Goal: Task Accomplishment & Management: Use online tool/utility

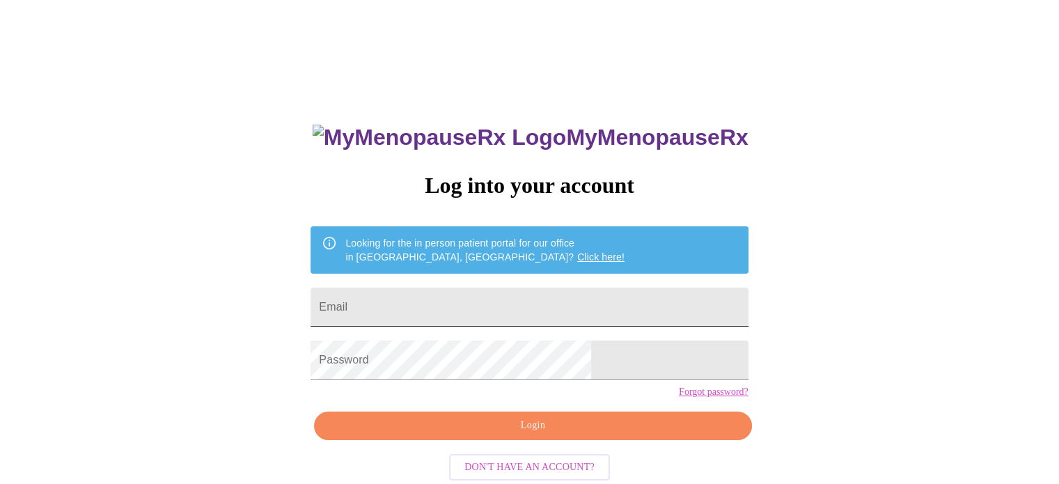
click at [497, 309] on input "Email" at bounding box center [529, 307] width 437 height 39
paste input "mirabel.2015m@gmail.com"
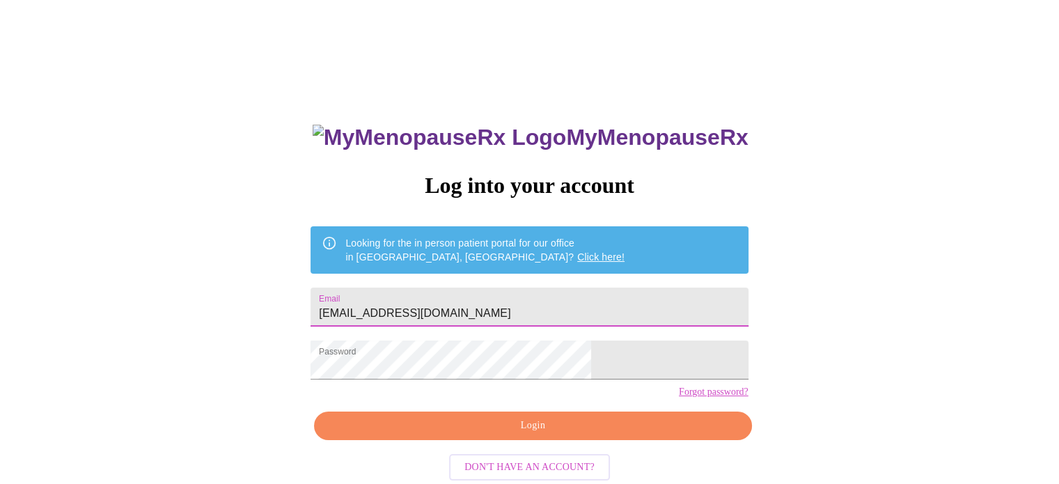
type input "mirabel.2015m@gmail.com"
click at [550, 435] on span "Login" at bounding box center [532, 425] width 405 height 17
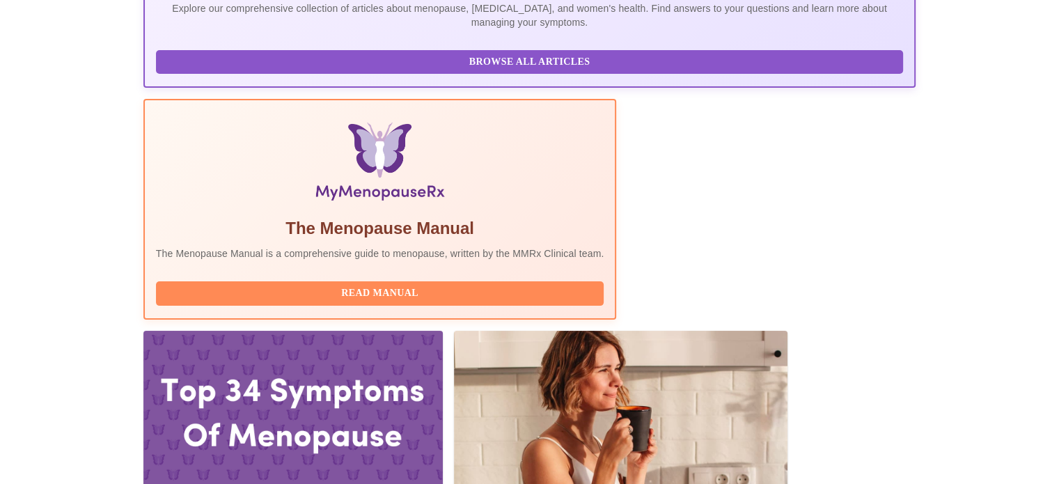
scroll to position [348, 0]
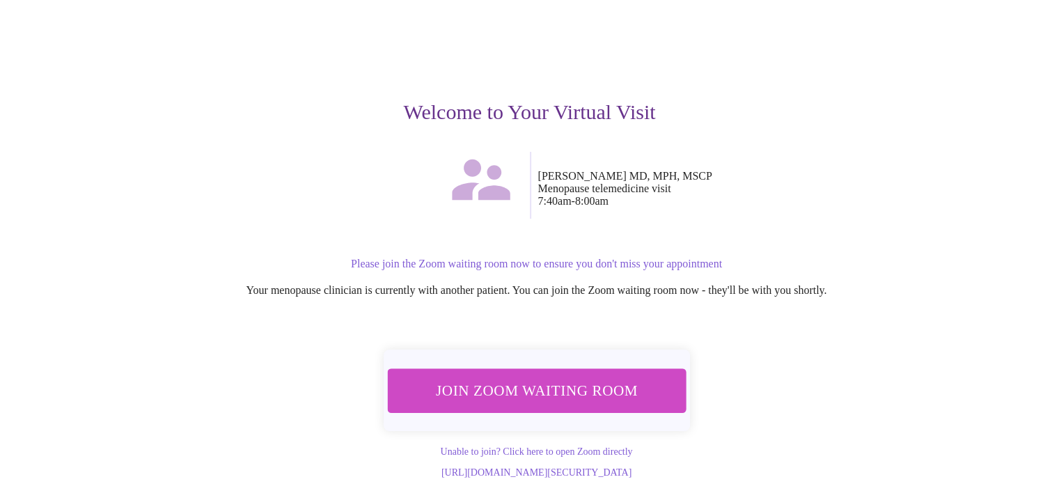
scroll to position [98, 0]
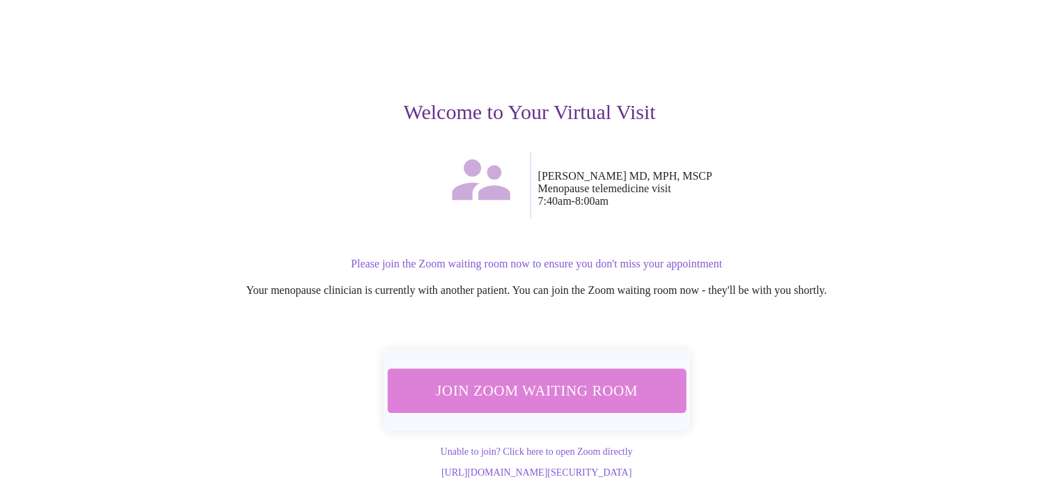
click at [600, 377] on span "Join Zoom Waiting Room" at bounding box center [536, 390] width 263 height 26
